Goal: Task Accomplishment & Management: Use online tool/utility

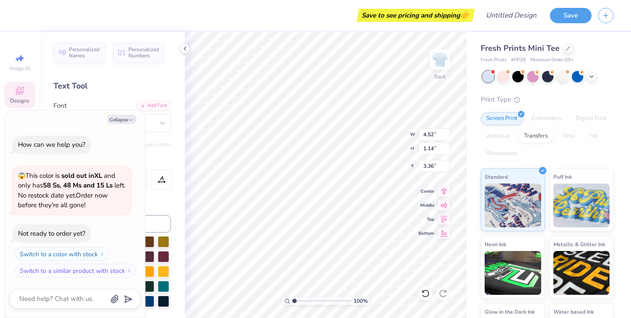
type textarea "x"
type textarea "SEA YOU'"
type textarea "x"
type textarea "SEA YOU"
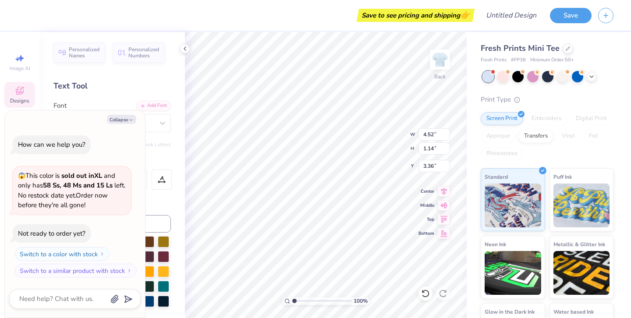
type textarea "x"
type textarea "SEA YOUr"
type textarea "x"
type textarea "SEA YOUrs"
type textarea "x"
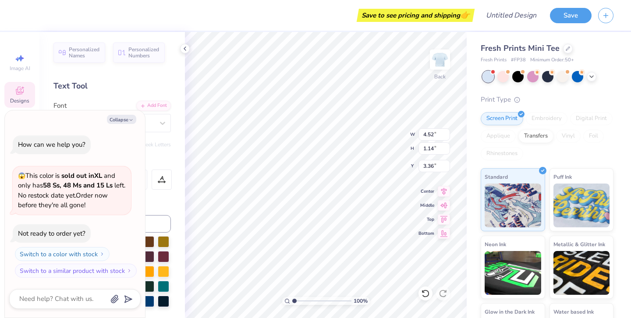
type textarea "SEA YOUrse"
type textarea "x"
type textarea "SEA YOUrsel"
type textarea "x"
type textarea "SEA YOUrself"
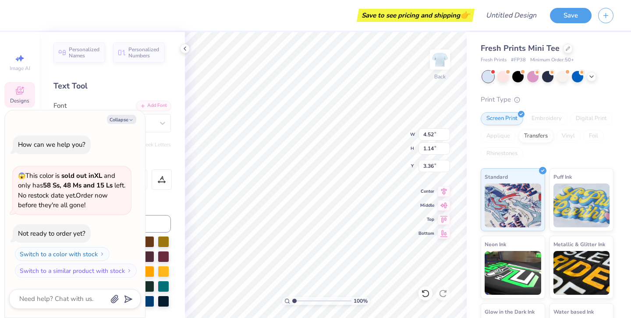
scroll to position [0, 2]
type textarea "x"
type input "3.18"
type textarea "x"
type textarea "SEA YOUrsel"
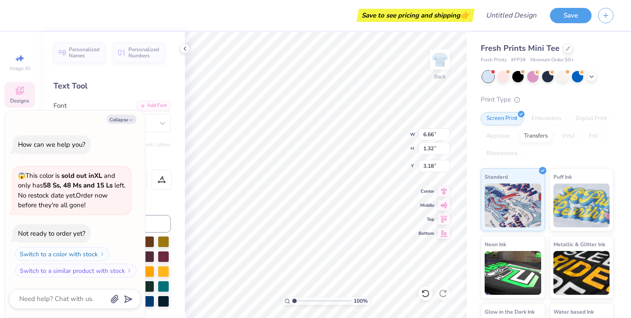
type textarea "x"
type textarea "SEA YOUrse"
type textarea "x"
type textarea "SEA YOUrs"
type textarea "x"
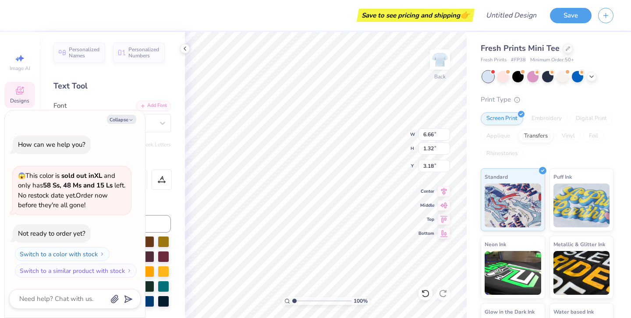
type textarea "SEA YOUr"
type textarea "x"
type textarea "SEA YOU"
type textarea "x"
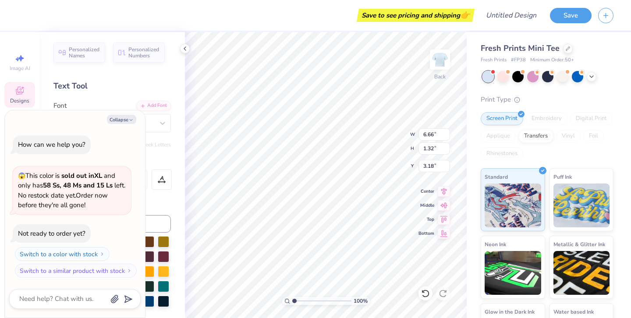
type textarea "SEA YOUR"
type textarea "x"
type textarea "SEA YOURSW"
type textarea "x"
type textarea "SEA YOURS"
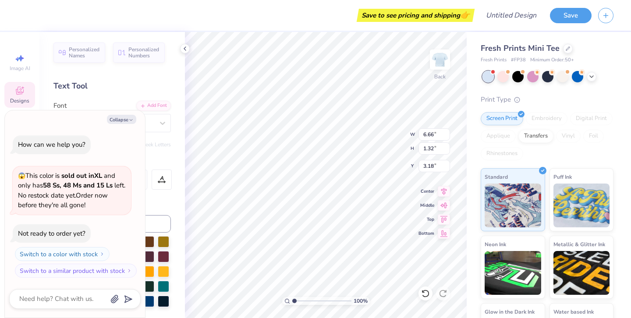
type textarea "x"
type textarea "SEA YOUR"
type textarea "x"
type textarea "SEA YOURS"
type textarea "x"
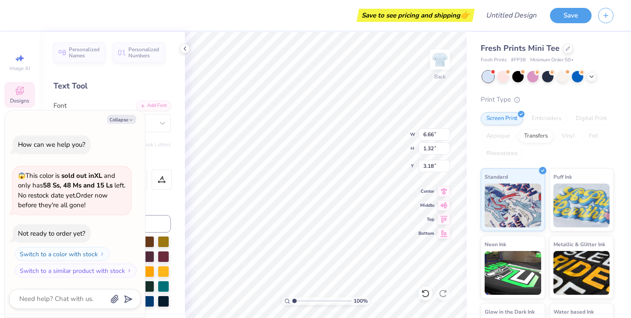
type textarea "SEA YOURSE"
type textarea "x"
type textarea "SEA YOURSEL"
type textarea "x"
type textarea "SEA YOURSELF"
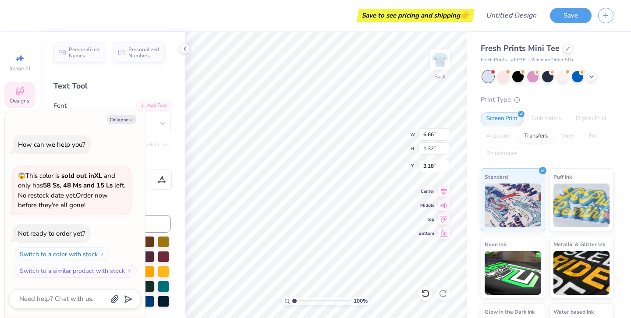
scroll to position [0, 2]
type textarea "x"
type input "7.22"
type input "1.53"
type input "3.21"
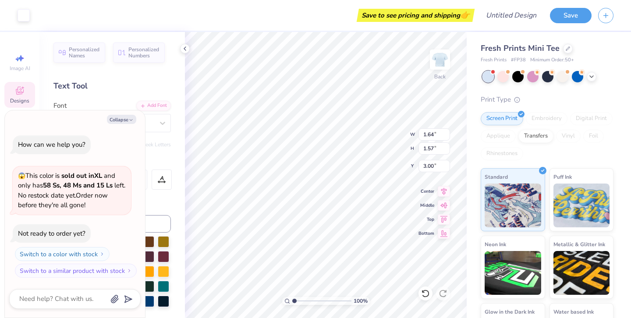
type textarea "x"
type input "0.83"
type input "0.61"
type input "3.76"
type textarea "x"
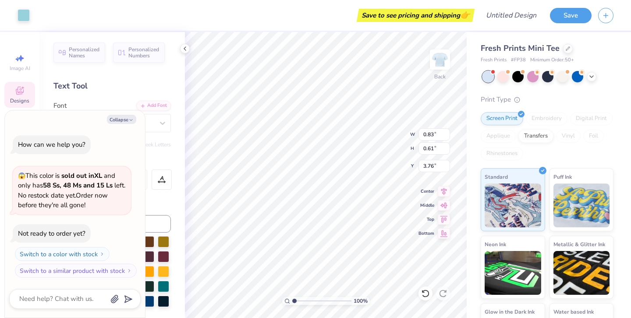
type input "3.89"
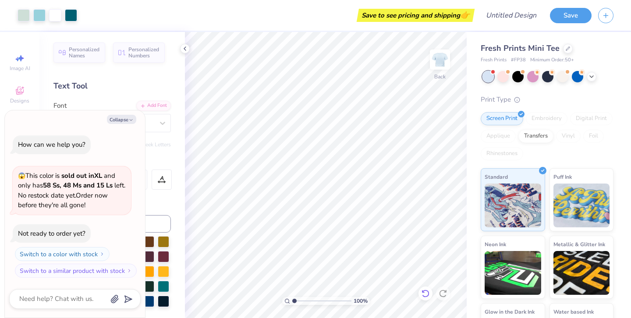
click at [425, 294] on icon at bounding box center [425, 293] width 9 height 9
type textarea "x"
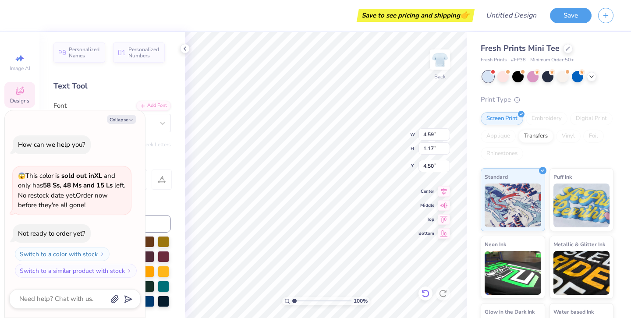
type textarea "O"
type textarea "x"
type textarea "Z O"
type textarea "x"
type textarea "ZO O"
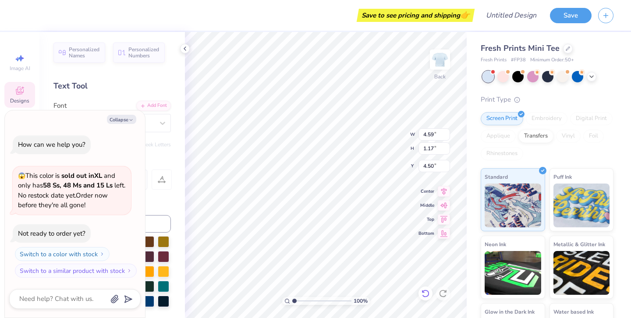
type textarea "x"
type textarea "ZOT O"
type textarea "x"
type textarea "ZOT"
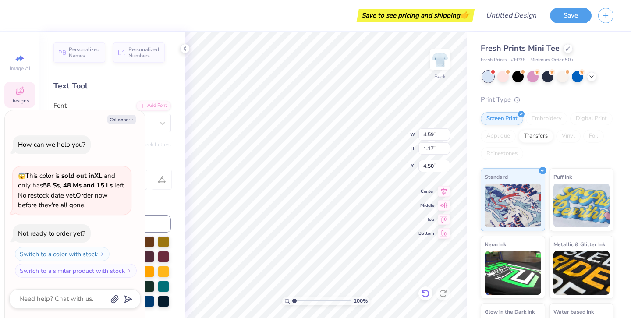
scroll to position [0, 0]
type textarea "x"
type textarea "ZOT"
type textarea "x"
type textarea "ZO"
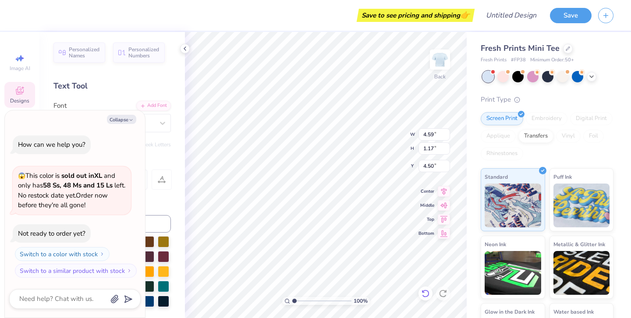
type textarea "x"
type textarea "Z"
type textarea "x"
type textarea "Z"
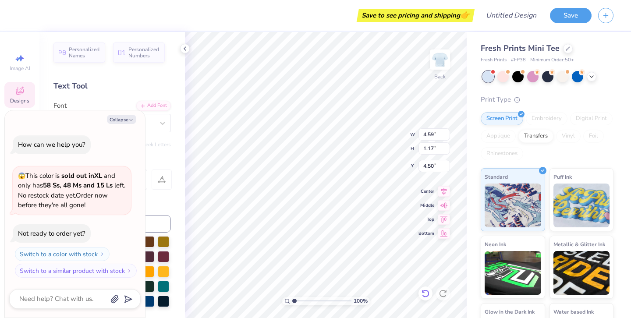
type textarea "x"
type textarea "Ze"
type textarea "x"
type textarea "Zet"
type textarea "x"
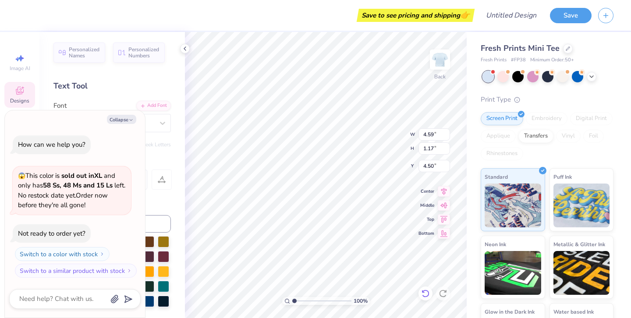
type textarea "Zeta"
type textarea "x"
type textarea "Ze"
type textarea "x"
type textarea "Z"
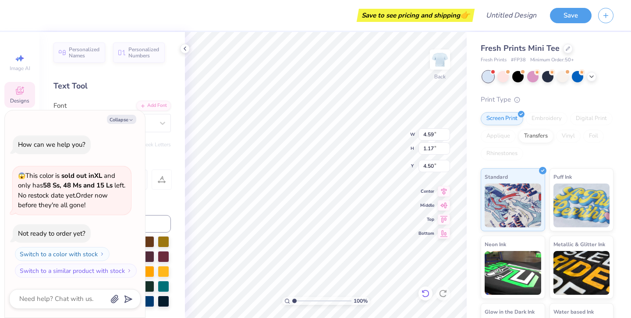
type textarea "x"
type textarea "ZE"
type textarea "x"
type textarea "ZET"
type textarea "x"
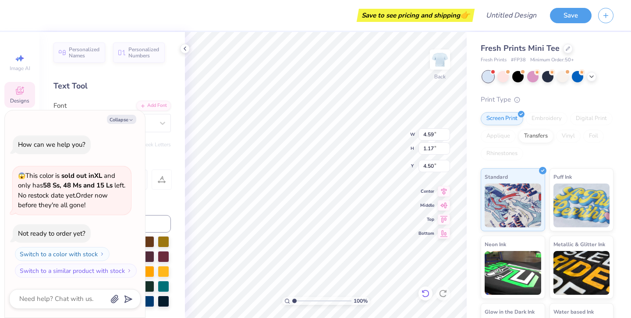
type textarea "ZETS"
type textarea "x"
type textarea "ZETS"
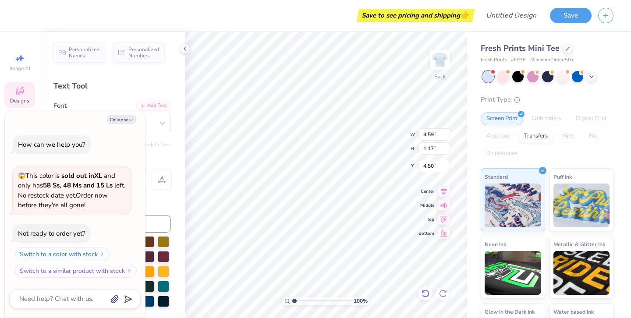
type textarea "x"
type textarea "ZET"
type textarea "x"
type textarea "ZE"
type textarea "x"
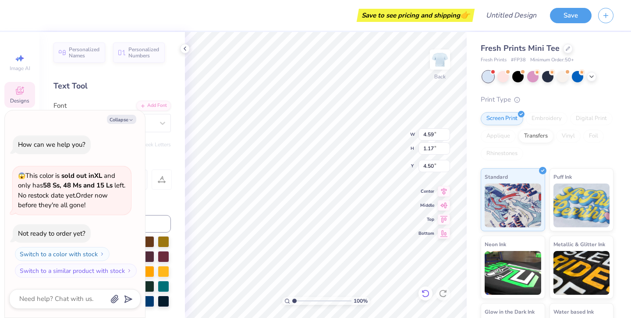
type textarea "ZET"
type textarea "x"
type textarea "ZETA"
type textarea "x"
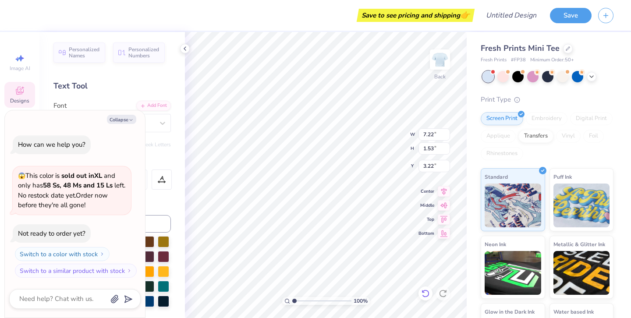
type textarea "SEA Y"
type textarea "x"
type textarea "SEA Yo"
type textarea "x"
type textarea "SEA You"
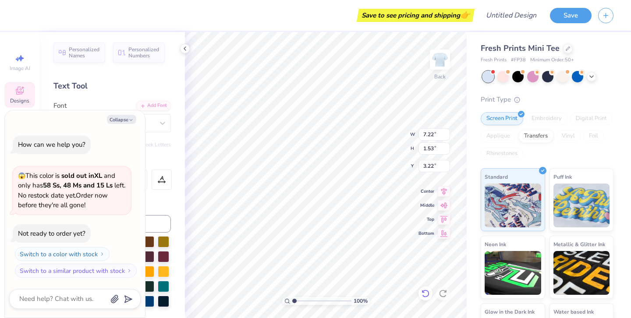
type textarea "x"
type textarea "SEA Your"
type textarea "x"
type textarea "SEA Yours"
type textarea "x"
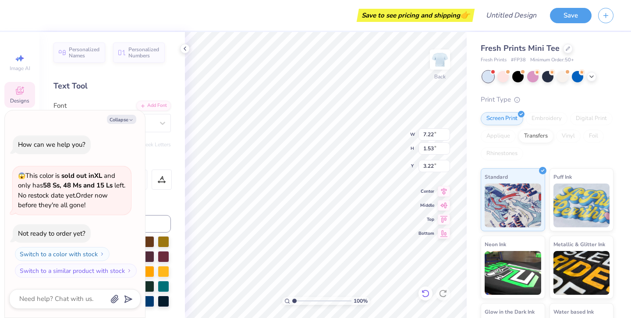
type textarea "SEA Yourse"
type textarea "x"
type textarea "SEA Yoursel"
type textarea "x"
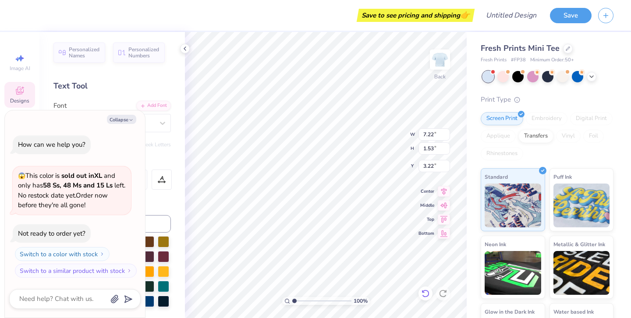
type textarea "SEA Yourself"
type textarea "x"
type input "4.75"
type textarea "x"
type textarea "ZET"
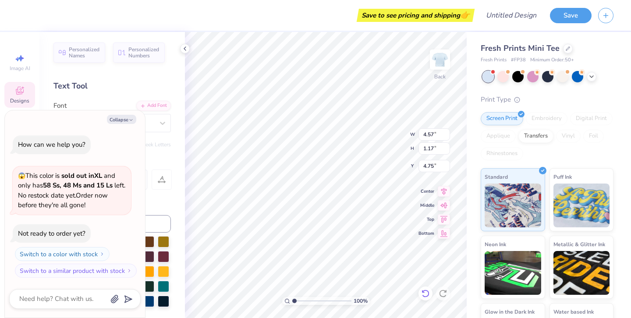
type textarea "x"
type textarea "ZE"
type textarea "x"
type textarea "Z"
type textarea "x"
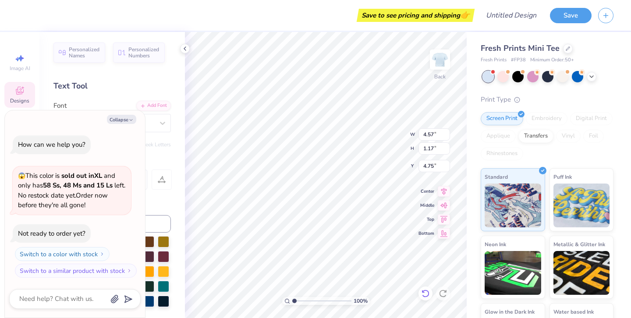
type textarea "x"
type textarea "Z"
type textarea "x"
type textarea "Ze"
type textarea "x"
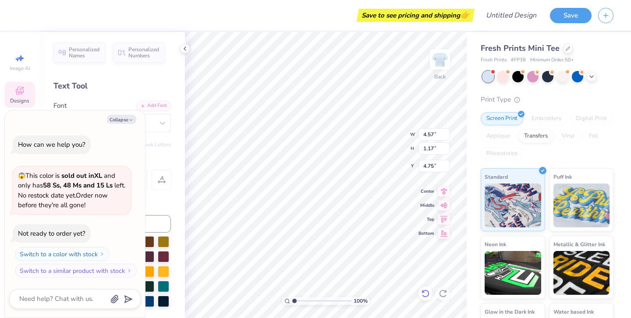
type textarea "Zet"
type textarea "x"
type textarea "Zeta"
type textarea "x"
type textarea "Zeta O"
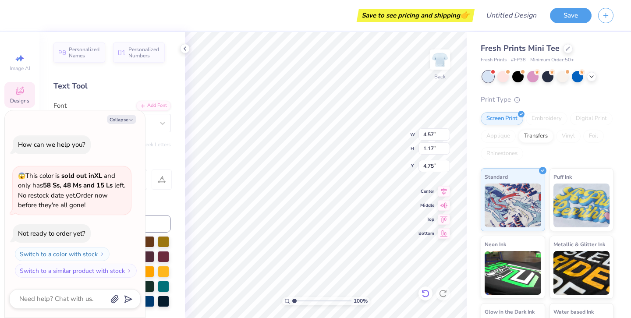
type textarea "x"
type textarea "Zeta Om"
type textarea "x"
type textarea "Zeta Ome"
type textarea "x"
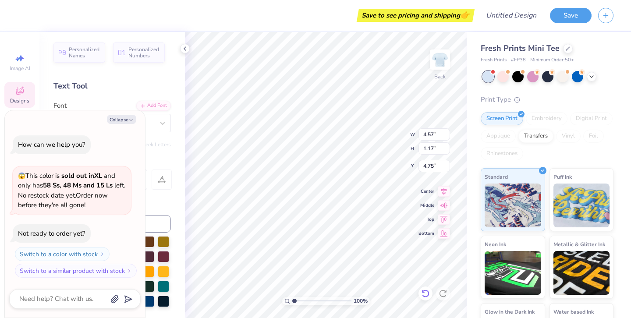
type textarea "Zeta Omega"
type textarea "x"
type textarea "Zeta Omega"
type textarea "x"
type textarea "Zeta Omega T"
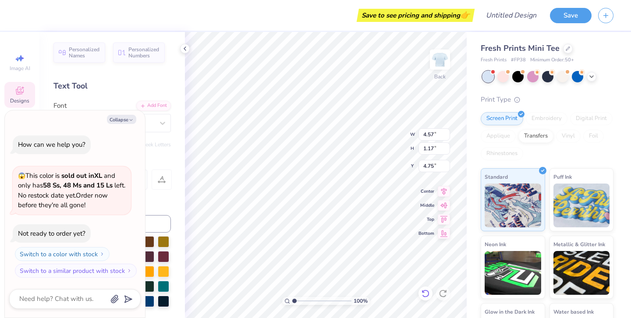
scroll to position [0, 2]
type textarea "x"
type textarea "Zeta Omega Ta"
type textarea "x"
type textarea "Zeta Omega T"
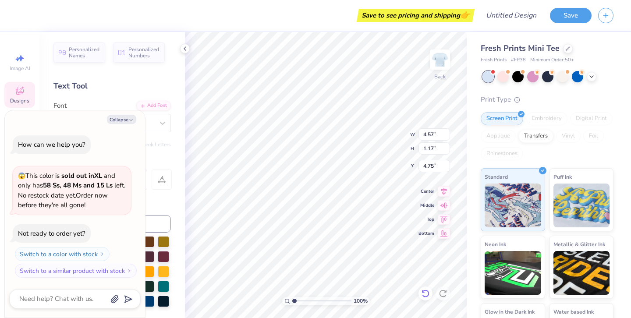
type textarea "x"
type textarea "Zeta Omega"
type textarea "x"
type textarea "Zeta Omega T"
type textarea "x"
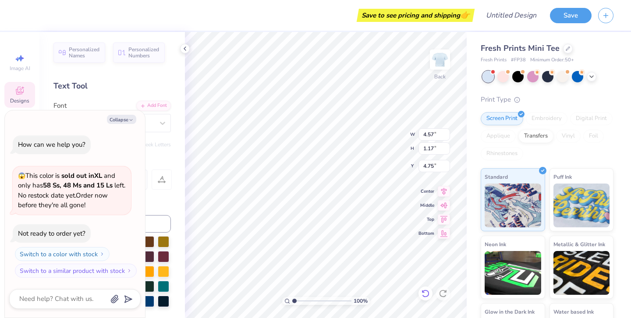
type textarea "Zeta Omega Ta"
type textarea "x"
type textarea "Zeta Omega Tau"
type textarea "x"
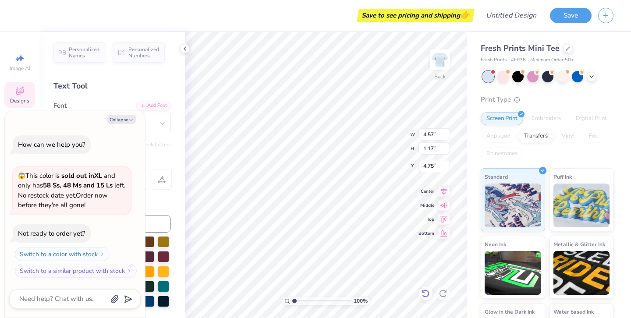
type textarea "Zeta Omega Tau"
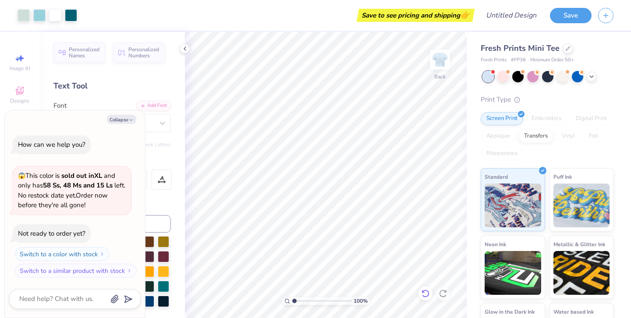
click at [425, 293] on icon at bounding box center [425, 293] width 9 height 9
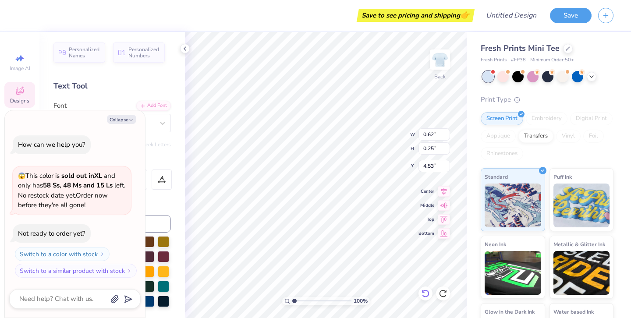
type textarea "x"
type textarea "wit"
type textarea "x"
type textarea "wi"
type textarea "x"
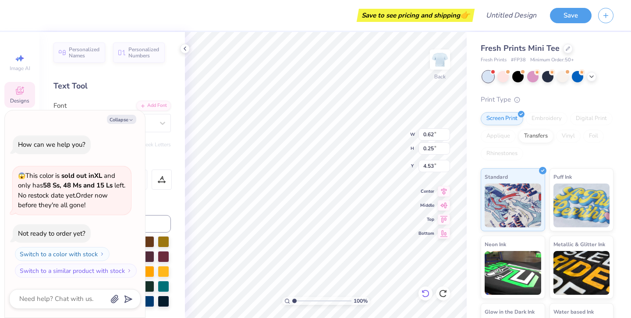
type textarea "w"
type textarea "x"
type textarea "I"
type textarea "x"
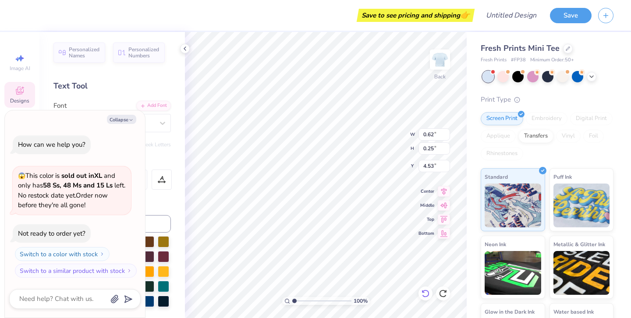
type textarea "In"
click at [129, 120] on icon "button" at bounding box center [130, 120] width 5 height 5
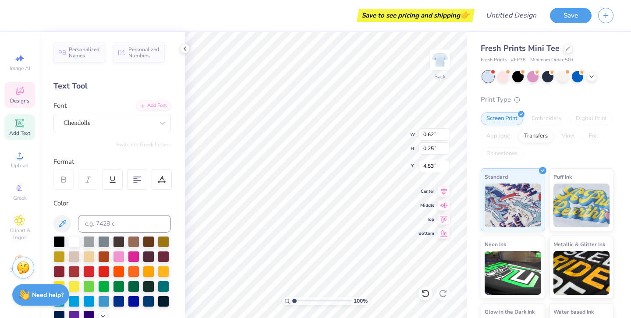
type textarea "x"
type input "0.20"
type input "4.55"
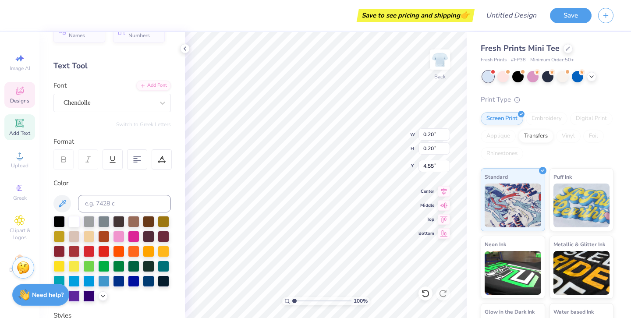
scroll to position [11, 0]
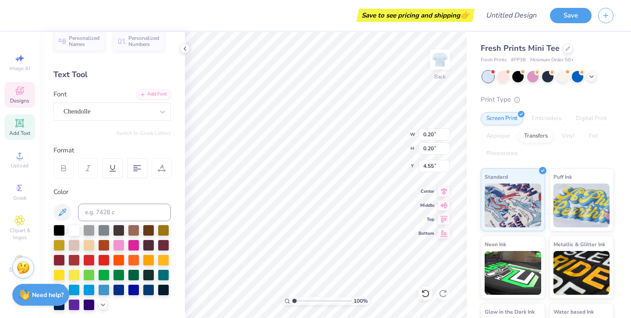
type input "4.62"
type input "1.17"
type input "4.75"
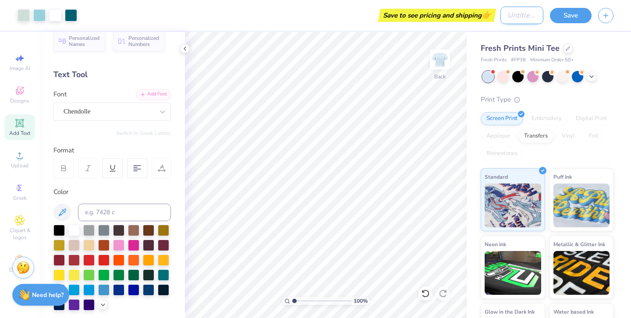
click at [521, 17] on input "Design Title" at bounding box center [522, 16] width 43 height 18
type input "Bid Day"
click at [570, 15] on button "Save" at bounding box center [571, 14] width 42 height 15
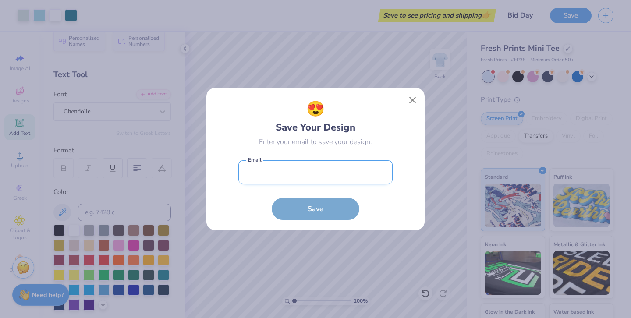
click at [286, 170] on input "email" at bounding box center [316, 172] width 154 height 24
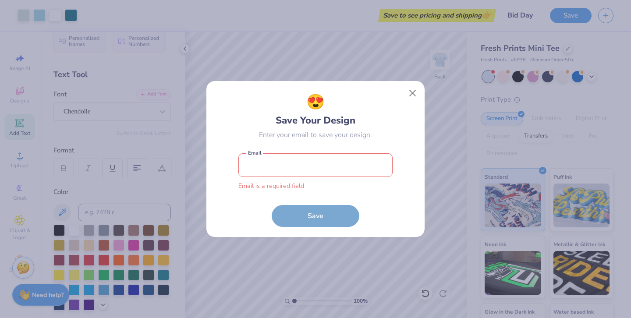
type input "[EMAIL_ADDRESS][DOMAIN_NAME]"
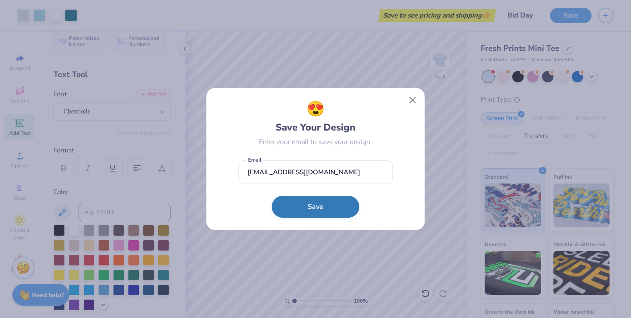
click at [308, 206] on button "Save" at bounding box center [316, 207] width 88 height 22
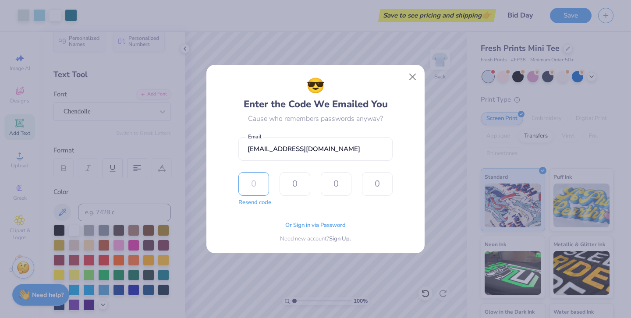
type input "7"
type input "1"
type input "0"
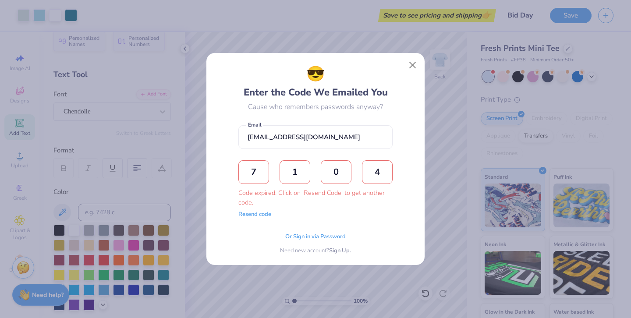
type input "4"
click at [383, 174] on input "4" at bounding box center [377, 172] width 31 height 24
